Goal: Task Accomplishment & Management: Manage account settings

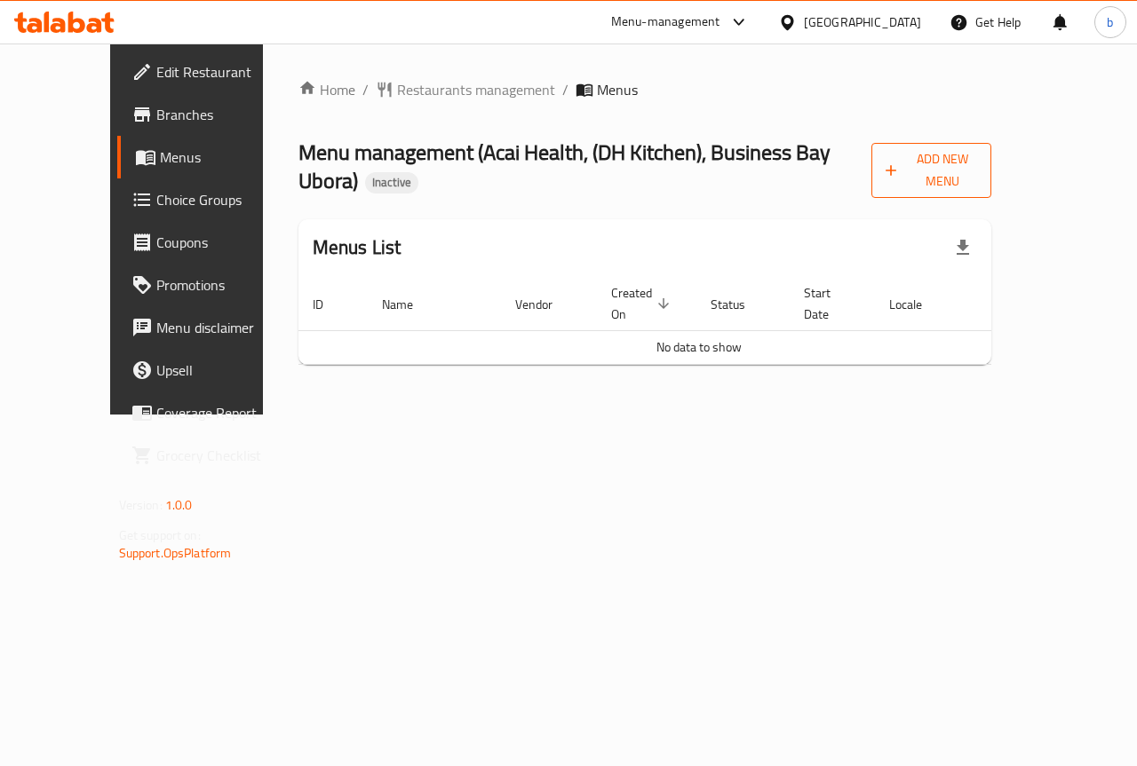
click at [977, 156] on span "Add New Menu" at bounding box center [930, 170] width 91 height 44
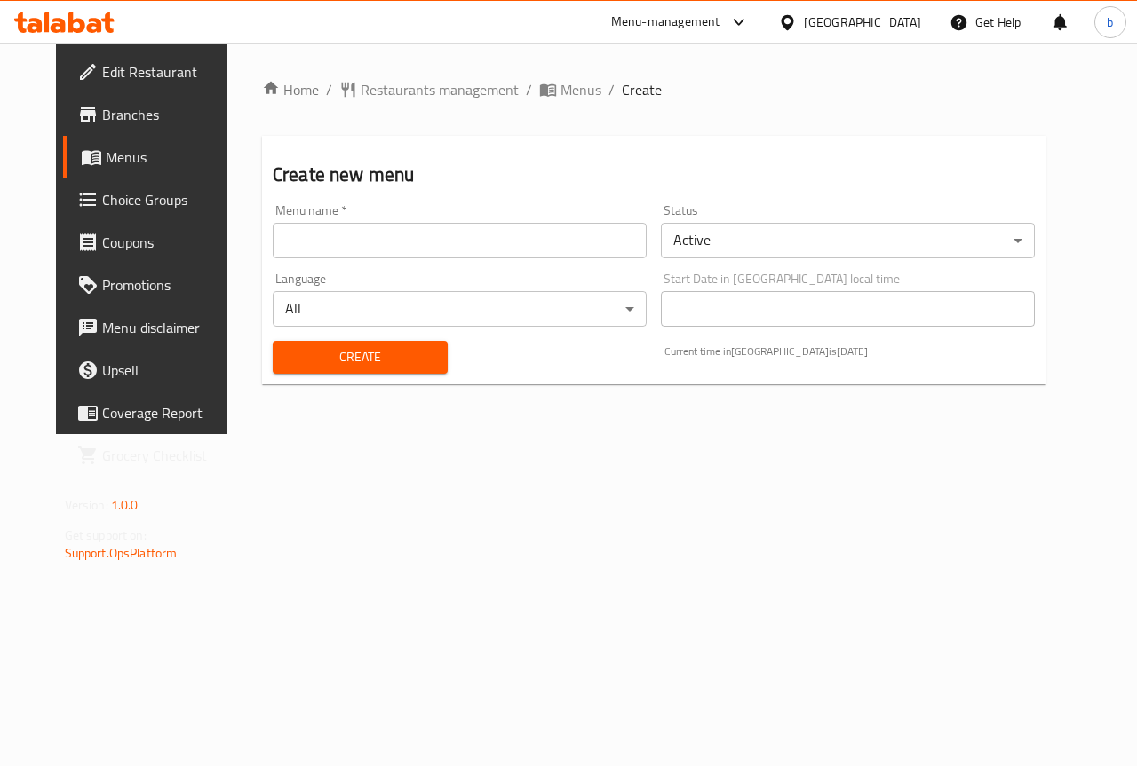
click at [580, 258] on div "Menu name   * Menu name *" at bounding box center [459, 231] width 388 height 68
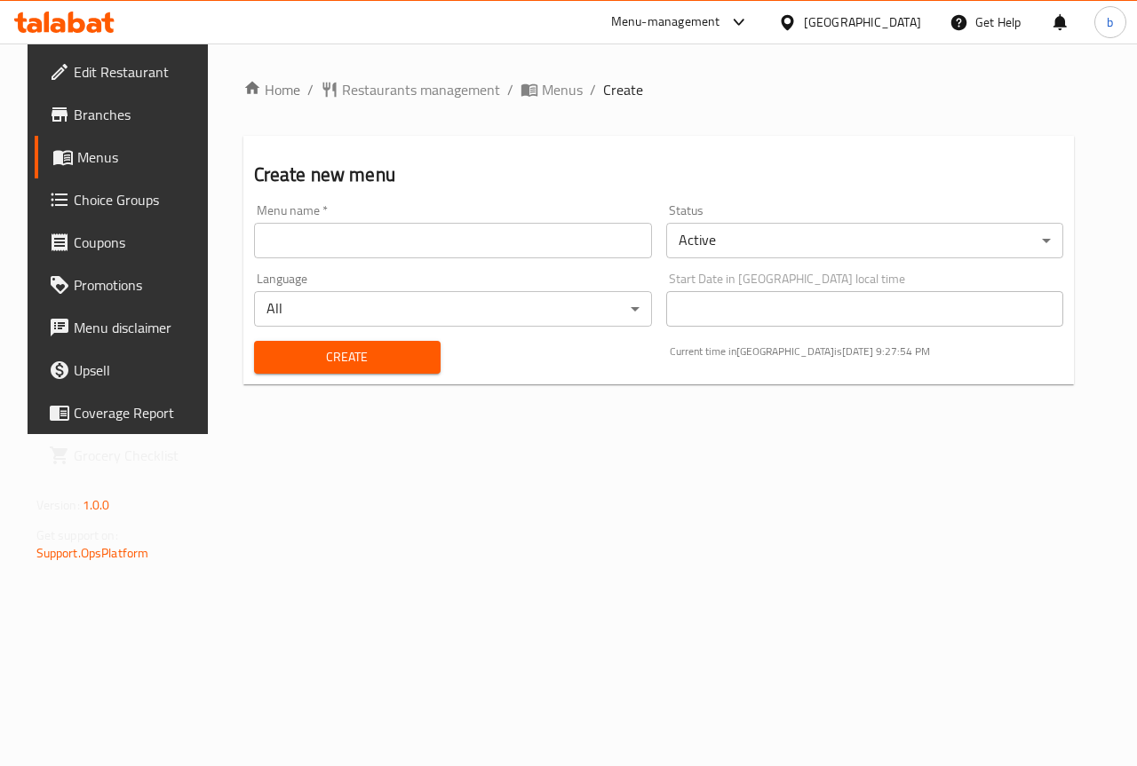
click at [580, 244] on input "text" at bounding box center [453, 241] width 398 height 36
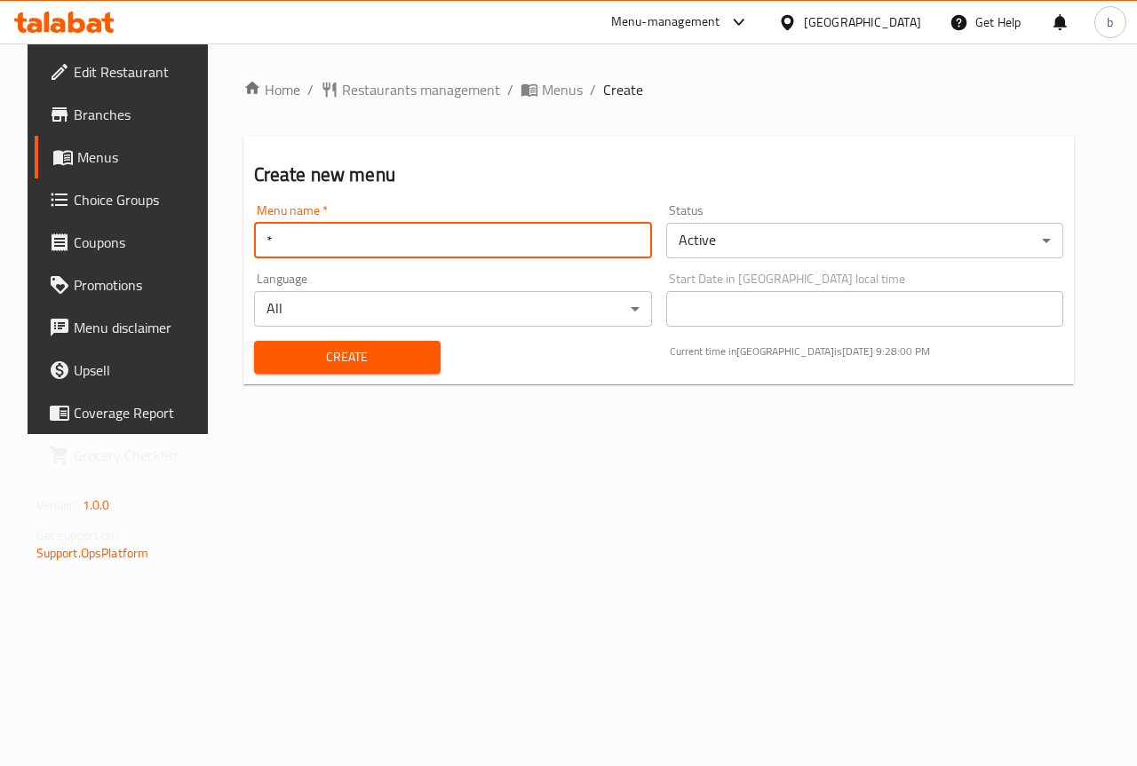
click at [635, 256] on input "*" at bounding box center [453, 241] width 398 height 36
type input "10/9"
click at [254, 341] on button "Create" at bounding box center [347, 357] width 186 height 33
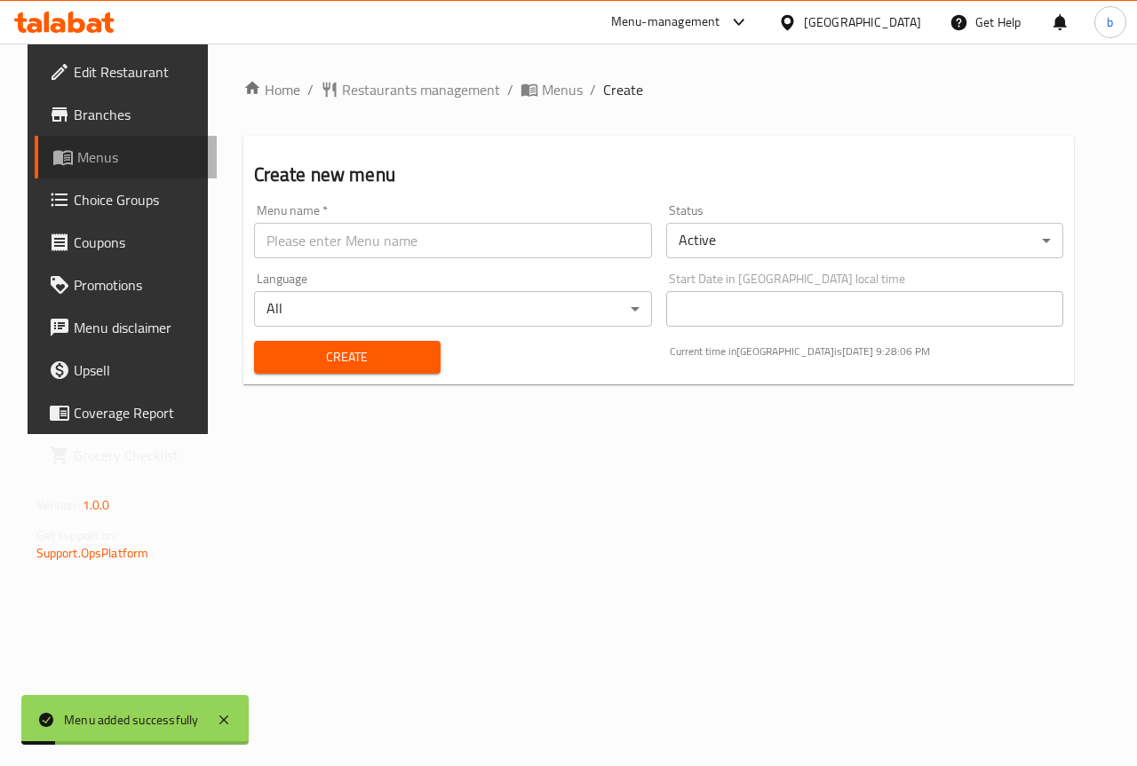
click at [129, 166] on span "Menus" at bounding box center [140, 157] width 126 height 21
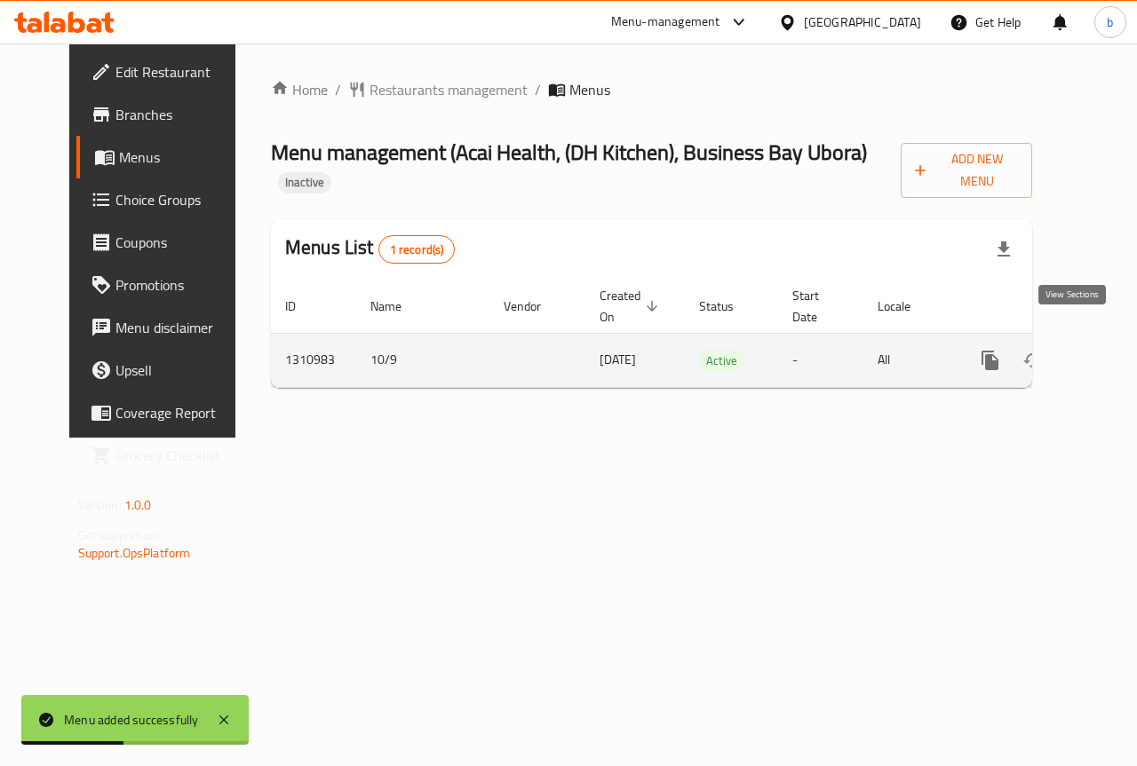
click at [1110, 353] on icon "enhanced table" at bounding box center [1118, 361] width 16 height 16
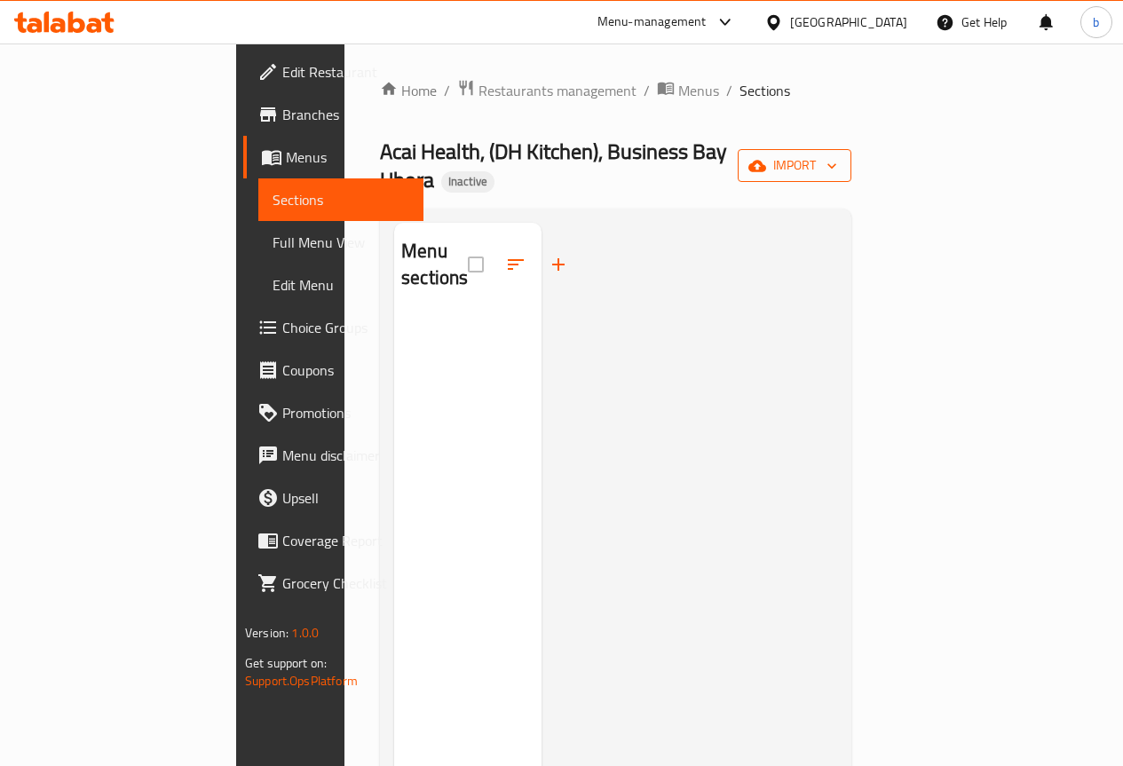
click at [837, 158] on span "import" at bounding box center [794, 166] width 85 height 22
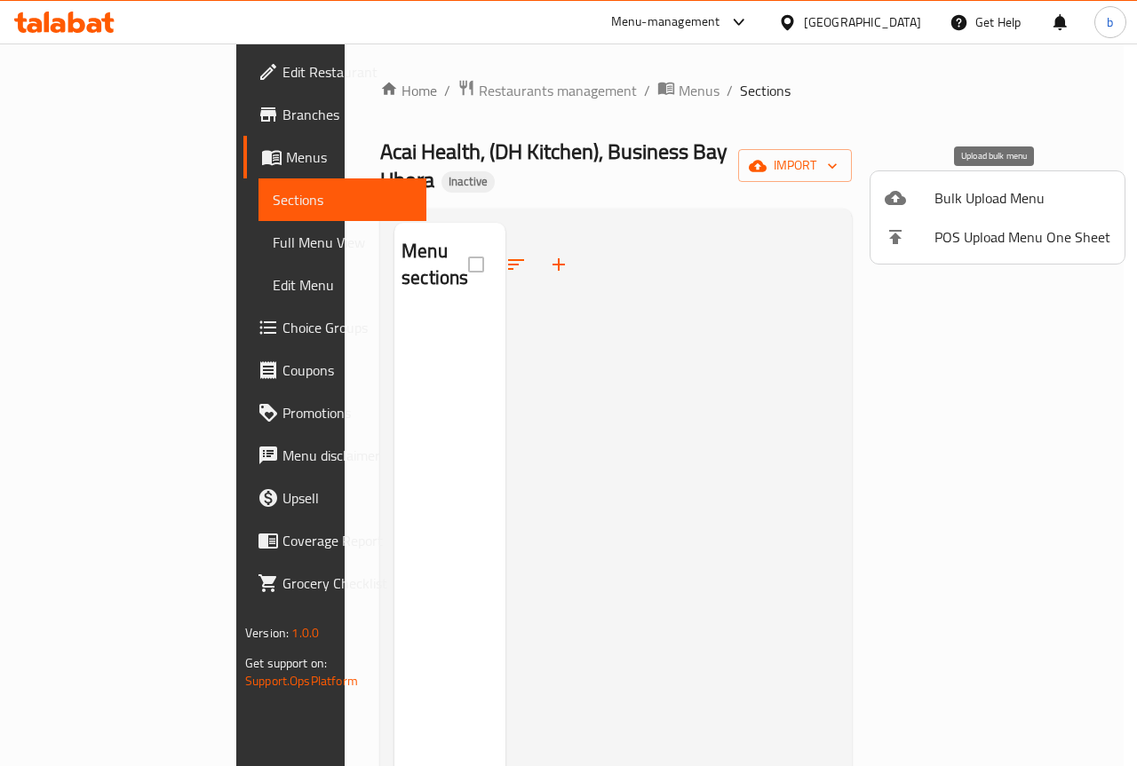
click at [956, 195] on span "Bulk Upload Menu" at bounding box center [1022, 197] width 176 height 21
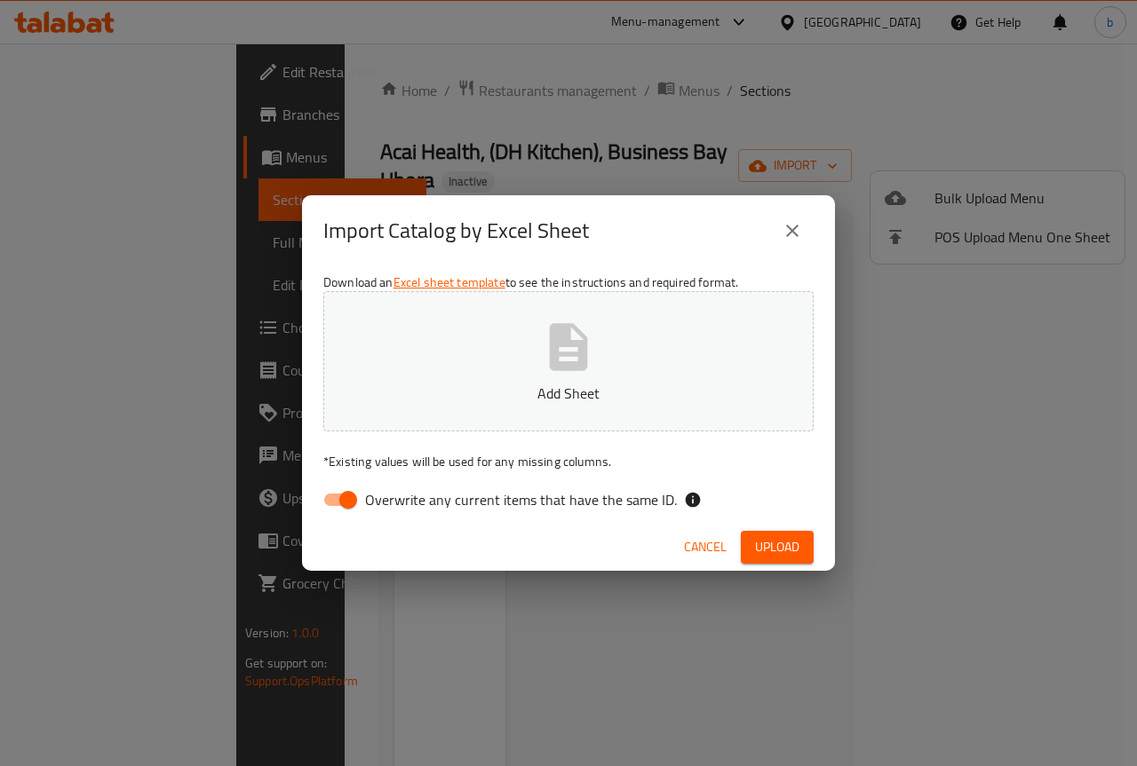
click at [334, 501] on input "Overwrite any current items that have the same ID." at bounding box center [347, 500] width 101 height 34
checkbox input "false"
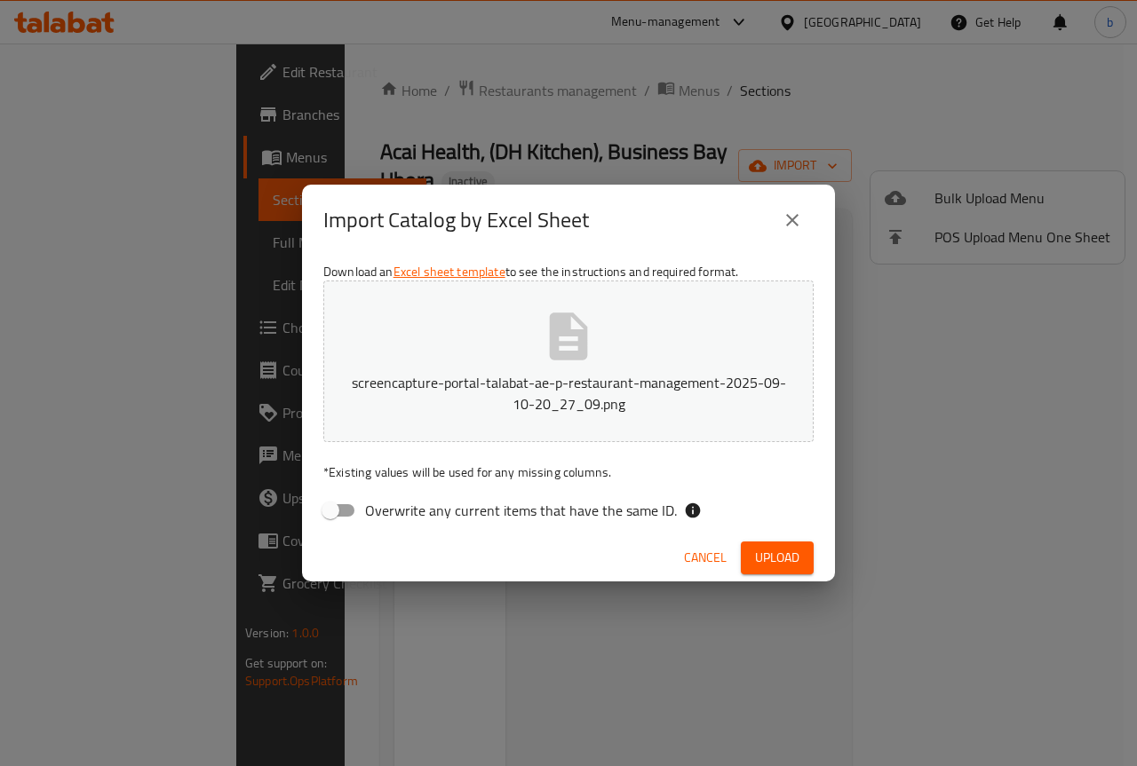
click at [797, 560] on span "Upload" at bounding box center [777, 558] width 44 height 22
click at [776, 563] on span "Upload" at bounding box center [777, 558] width 44 height 22
click at [772, 543] on button "Upload" at bounding box center [777, 558] width 73 height 33
click at [765, 557] on span "Upload" at bounding box center [777, 558] width 44 height 22
click at [791, 226] on icon "close" at bounding box center [791, 220] width 21 height 21
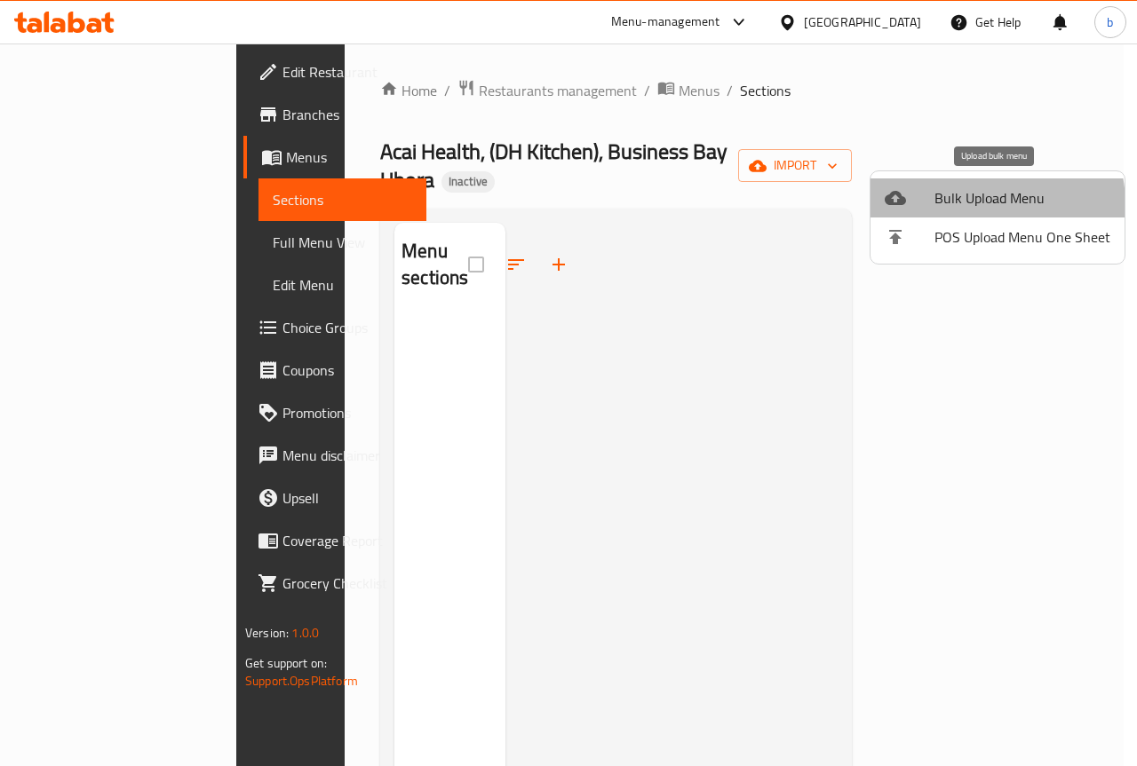
click at [969, 205] on span "Bulk Upload Menu" at bounding box center [1022, 197] width 176 height 21
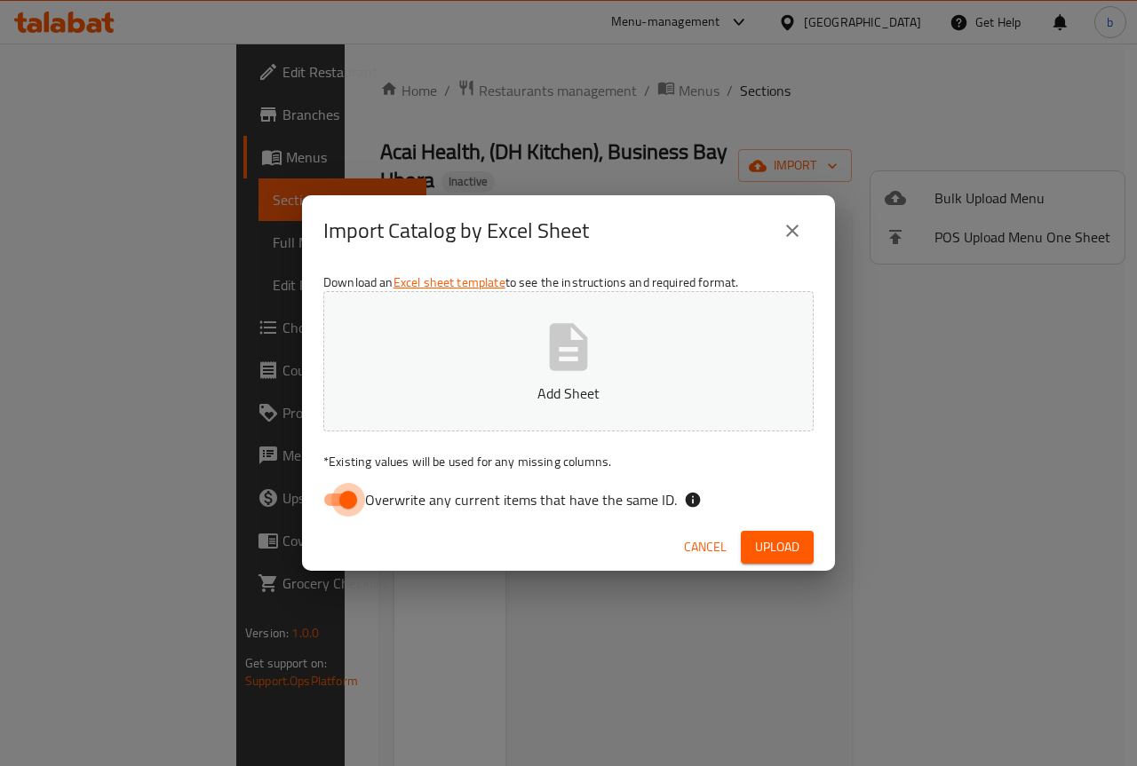
click at [343, 495] on input "Overwrite any current items that have the same ID." at bounding box center [347, 500] width 101 height 34
checkbox input "false"
click at [781, 544] on span "Upload" at bounding box center [777, 547] width 44 height 22
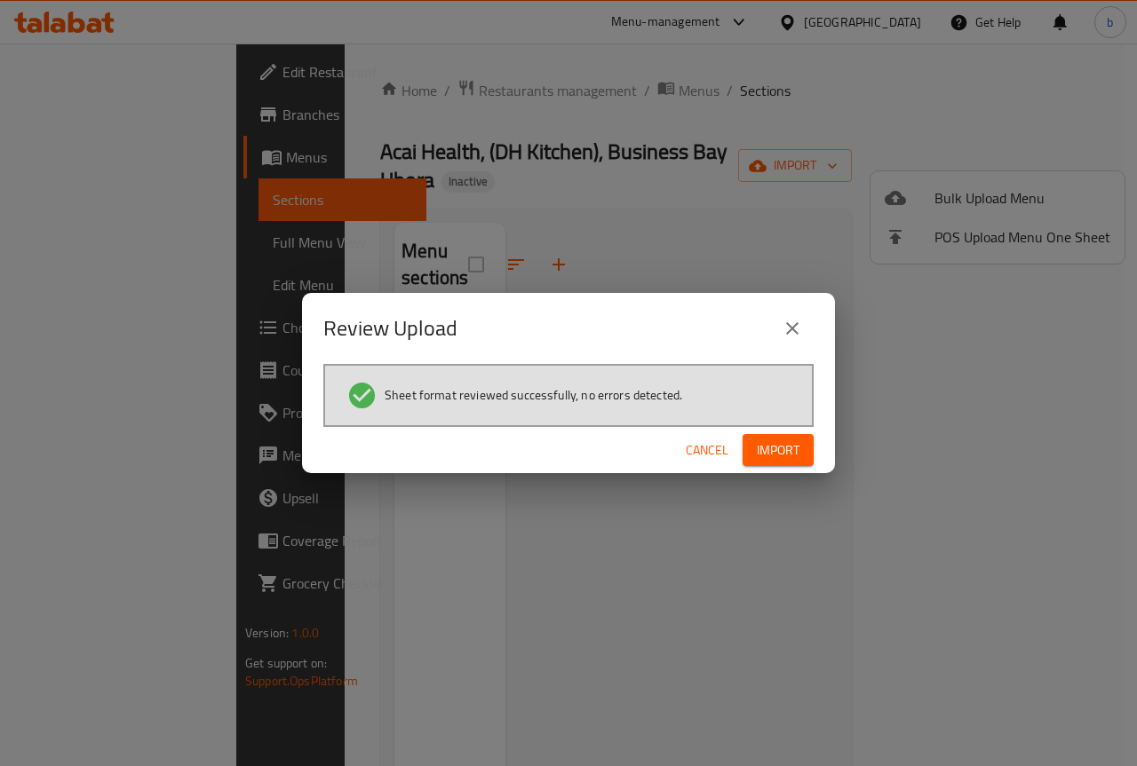
click at [788, 448] on span "Import" at bounding box center [778, 451] width 43 height 22
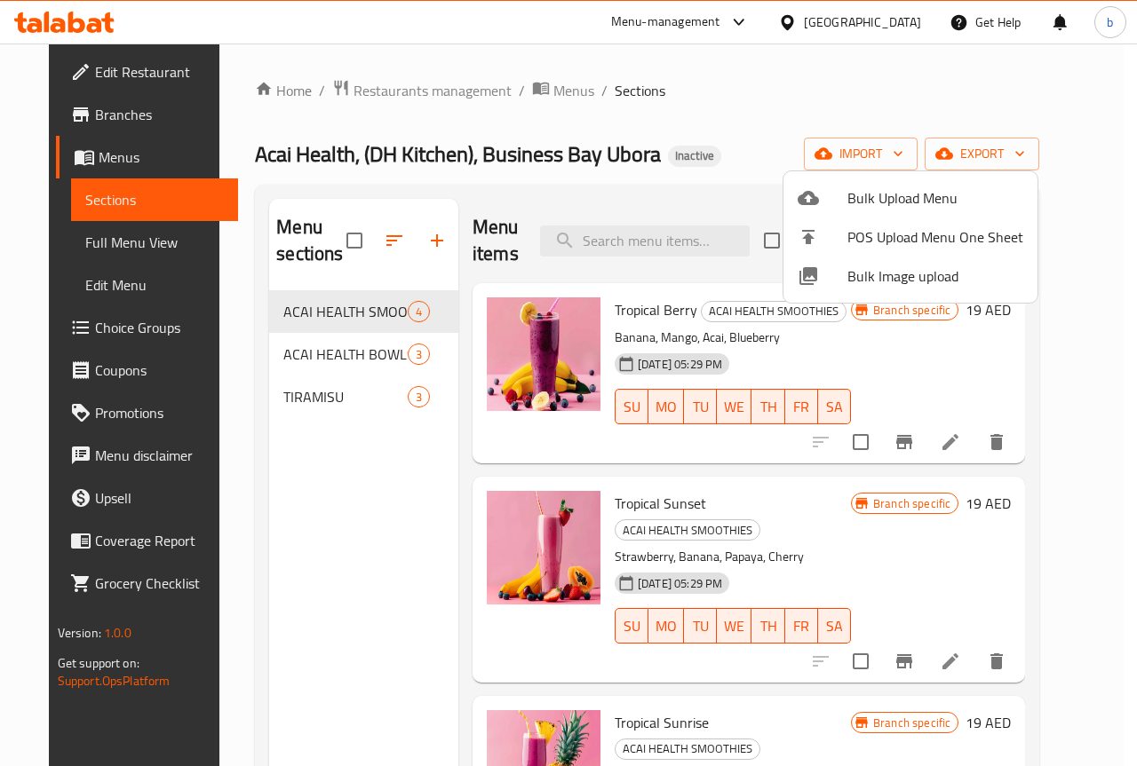
click at [367, 474] on div at bounding box center [568, 383] width 1137 height 766
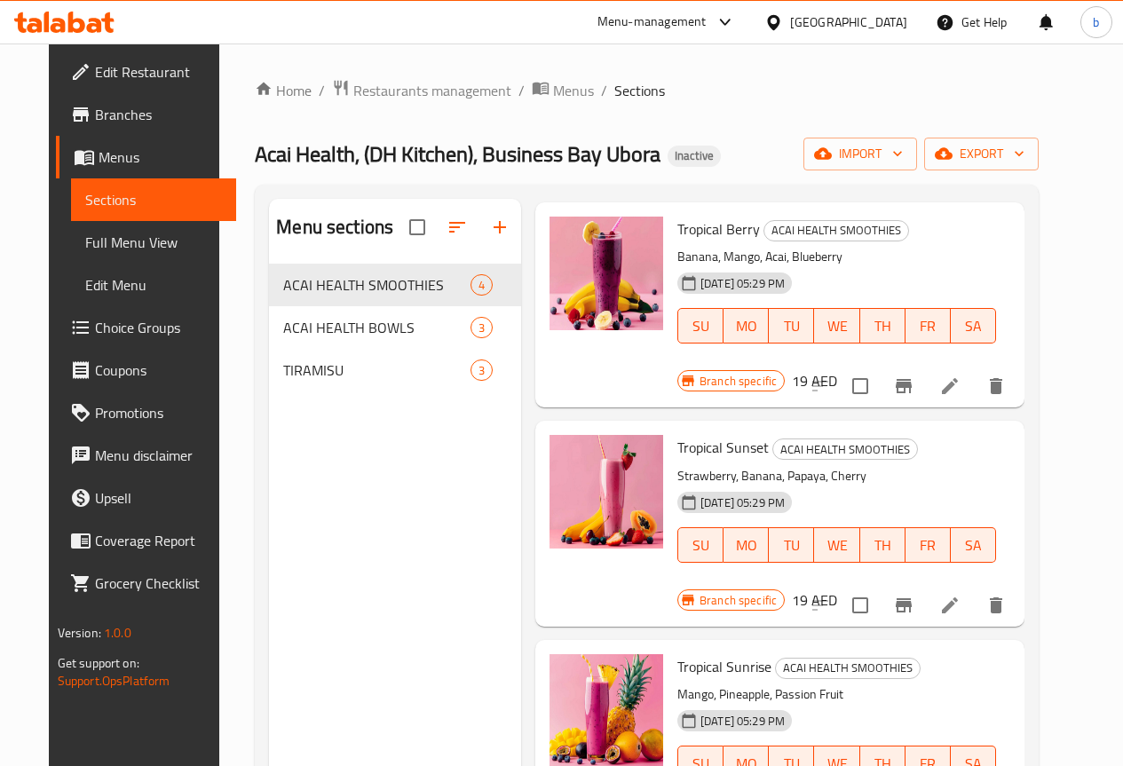
scroll to position [249, 0]
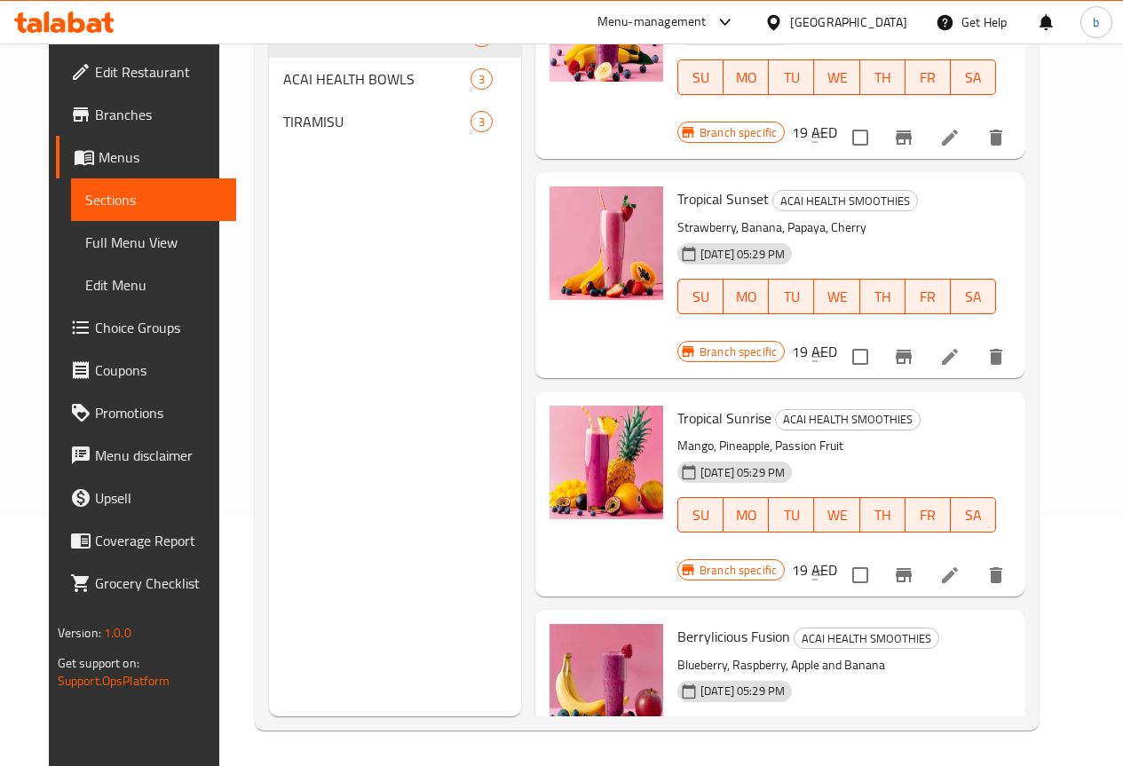
click at [116, 256] on link "Full Menu View" at bounding box center [153, 242] width 165 height 43
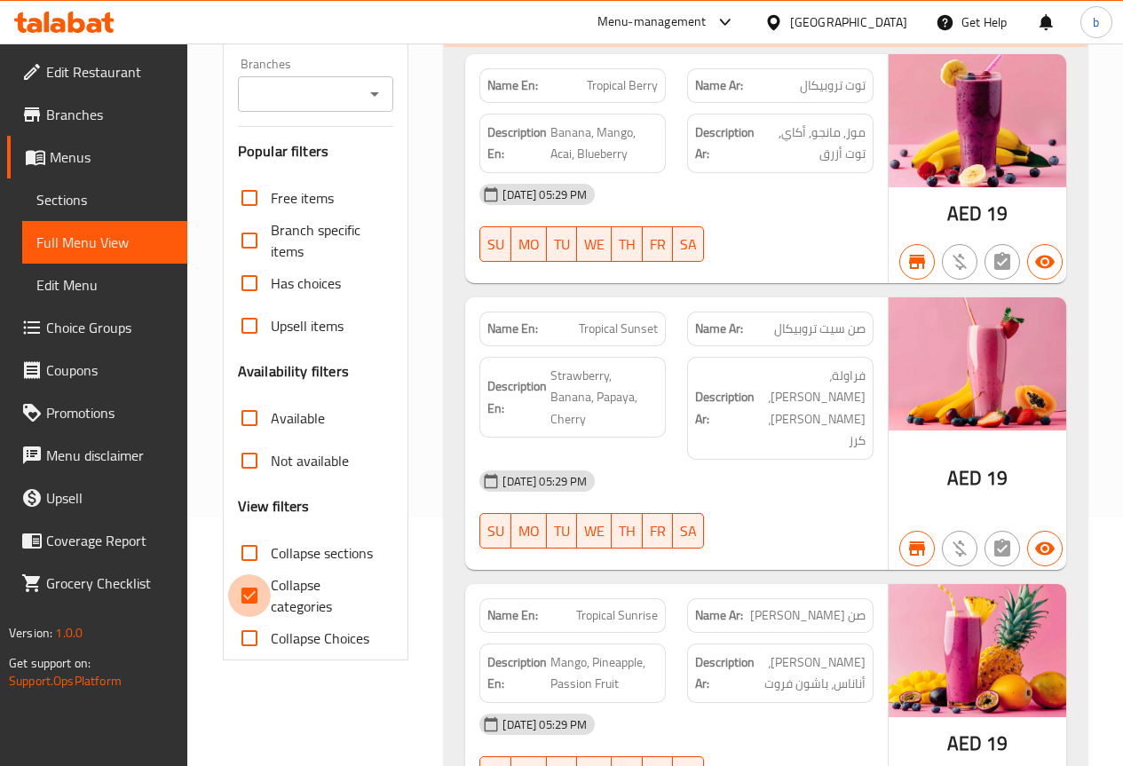
click at [255, 594] on input "Collapse categories" at bounding box center [249, 596] width 43 height 43
checkbox input "false"
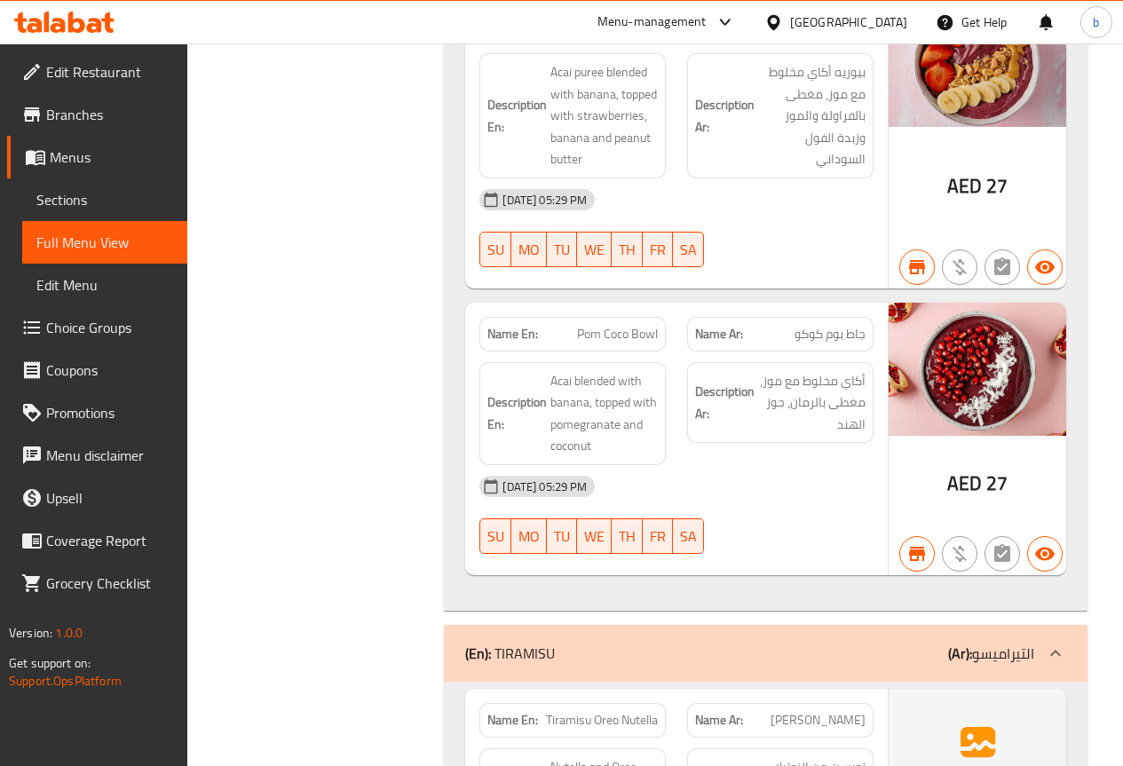
scroll to position [1547, 0]
